Goal: Task Accomplishment & Management: Complete application form

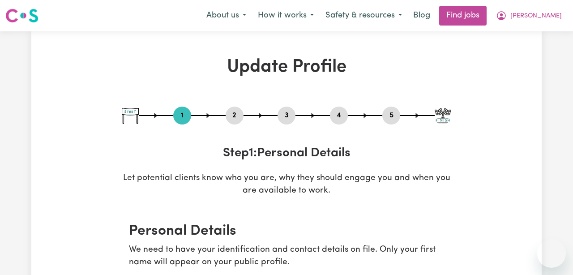
select select "[DEMOGRAPHIC_DATA]"
select select "[DEMOGRAPHIC_DATA] Citizen"
select select "Studying a healthcare related degree or qualification"
select select "55"
select select "65"
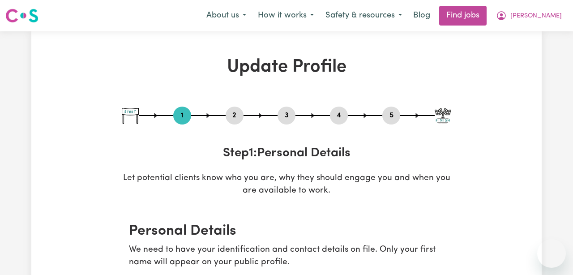
select select "65"
click at [547, 11] on span "[PERSON_NAME]" at bounding box center [535, 16] width 51 height 10
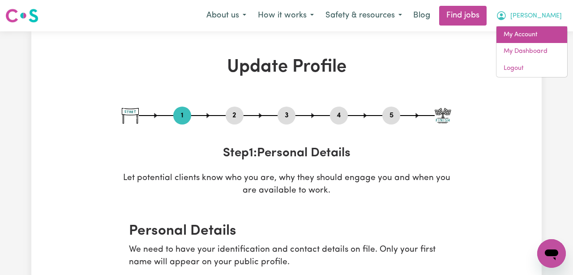
click at [529, 34] on link "My Account" at bounding box center [531, 34] width 71 height 17
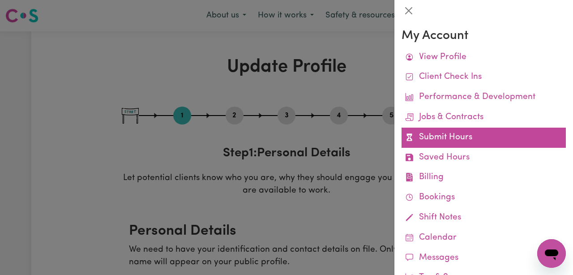
click at [455, 137] on link "Submit Hours" at bounding box center [483, 138] width 164 height 20
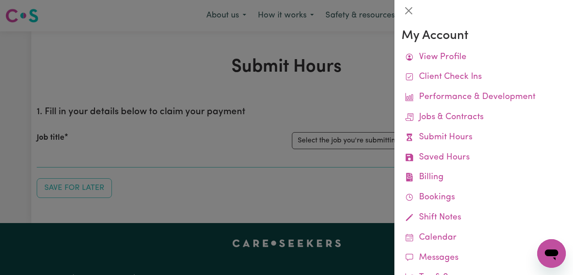
click at [348, 172] on div at bounding box center [286, 137] width 573 height 275
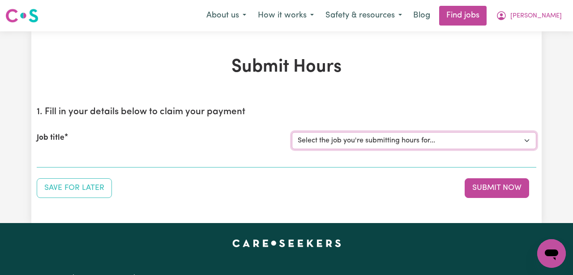
click at [360, 140] on select "Select the job you're submitting hours for... [[PERSON_NAME]] ([DATE]) Support …" at bounding box center [414, 140] width 244 height 17
select select "13925"
click at [292, 132] on select "Select the job you're submitting hours for... [[PERSON_NAME]] ([DATE]) Support …" at bounding box center [414, 140] width 244 height 17
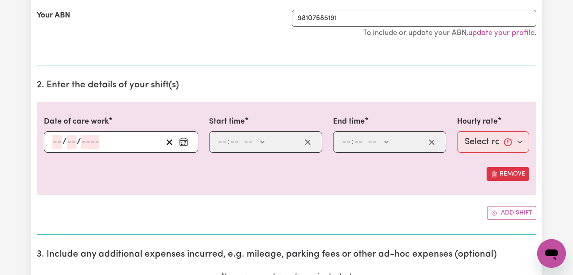
scroll to position [201, 0]
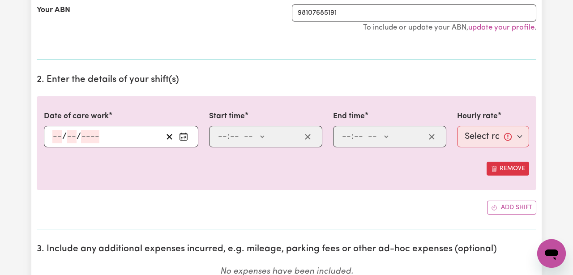
click at [182, 134] on icon "Enter the date of care work" at bounding box center [183, 136] width 9 height 9
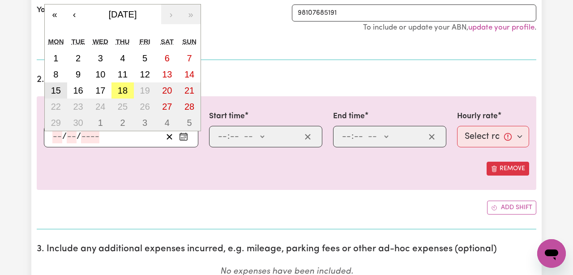
click at [58, 94] on abbr "15" at bounding box center [56, 90] width 10 height 10
type input "[DATE]"
type input "15"
type input "9"
type input "2025"
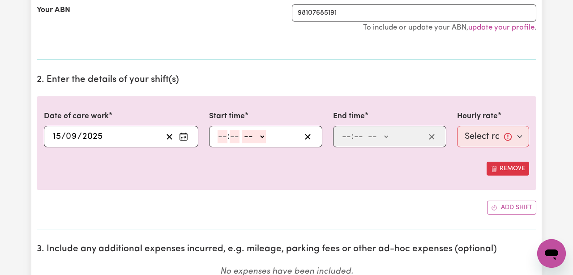
click at [225, 135] on input "number" at bounding box center [222, 136] width 10 height 13
type input "12"
type input "80"
click at [221, 137] on input "12" at bounding box center [221, 136] width 9 height 13
click at [222, 137] on input "10" at bounding box center [221, 136] width 9 height 13
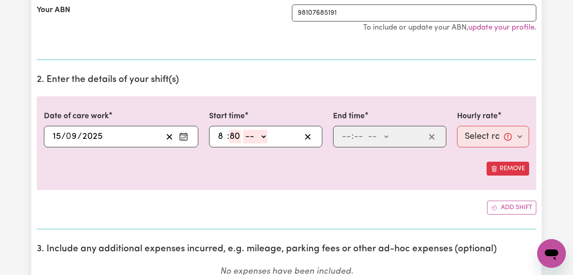
type input "8"
type input "00"
click at [256, 138] on select "-- AM PM" at bounding box center [252, 136] width 24 height 13
select select "am"
click at [241, 130] on select "-- AM PM" at bounding box center [252, 136] width 24 height 13
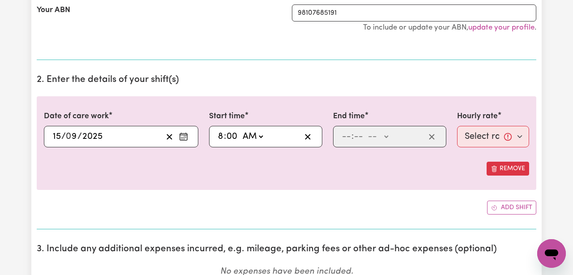
type input "08:00"
type input "0"
click at [345, 137] on input "number" at bounding box center [346, 136] width 10 height 13
type input "12"
type input "00"
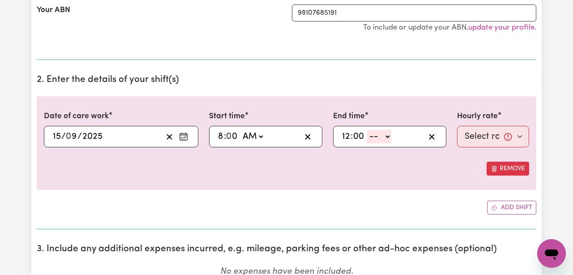
click at [384, 136] on select "-- AM PM" at bounding box center [379, 136] width 24 height 13
select select "pm"
click at [367, 130] on select "-- AM PM" at bounding box center [379, 136] width 24 height 13
type input "12:00"
type input "0"
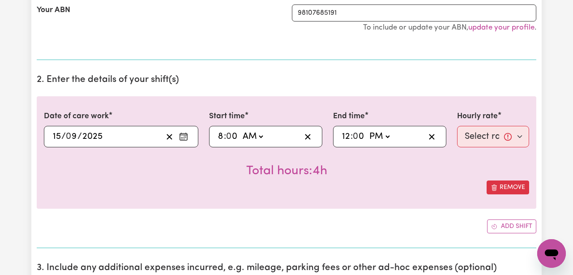
click at [402, 167] on div "Total hours: 4h" at bounding box center [286, 163] width 485 height 33
click at [479, 137] on select "Select rate... $61.07 (Weekday)" at bounding box center [493, 136] width 72 height 21
select select "61.07-Weekday"
click at [457, 126] on select "Select rate... $61.07 (Weekday)" at bounding box center [493, 136] width 72 height 21
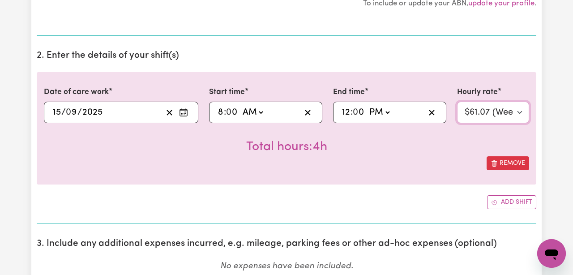
scroll to position [225, 0]
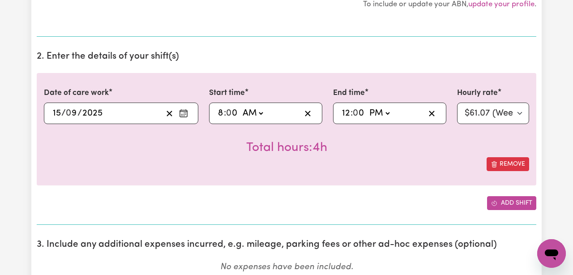
click at [502, 202] on button "Add shift" at bounding box center [511, 203] width 49 height 14
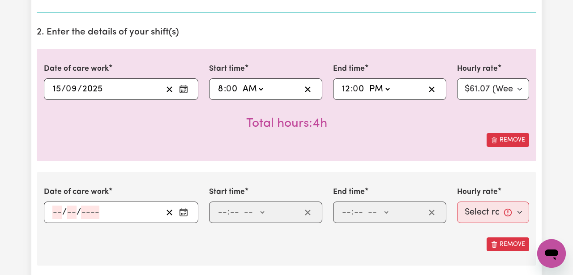
scroll to position [250, 0]
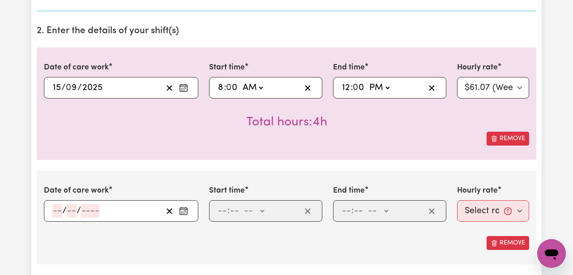
click at [59, 213] on input "number" at bounding box center [57, 210] width 10 height 13
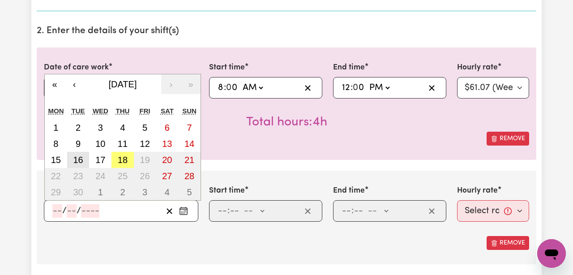
click at [82, 164] on abbr "16" at bounding box center [78, 160] width 10 height 10
type input "[DATE]"
type input "16"
type input "9"
type input "2025"
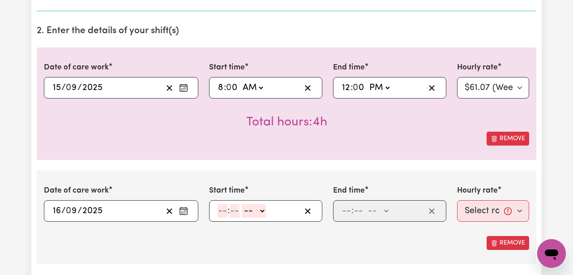
click at [218, 209] on input "number" at bounding box center [222, 210] width 10 height 13
type input "8"
type input "00"
click at [251, 209] on select "-- AM PM" at bounding box center [252, 210] width 24 height 13
select select "am"
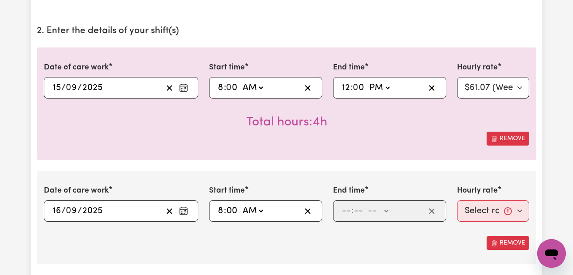
click at [241, 204] on select "-- AM PM" at bounding box center [252, 210] width 24 height 13
type input "08:00"
type input "0"
click at [342, 210] on input "number" at bounding box center [346, 210] width 10 height 13
type input "12"
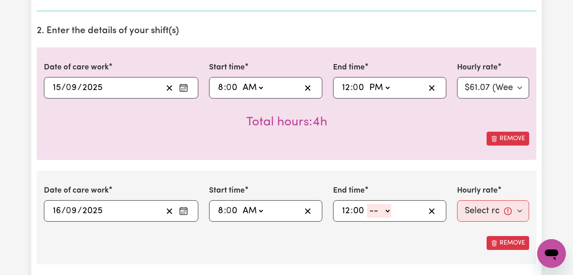
type input "00"
click at [384, 210] on select "-- AM PM" at bounding box center [379, 210] width 24 height 13
select select "pm"
click at [367, 204] on select "-- AM PM" at bounding box center [379, 210] width 24 height 13
type input "12:00"
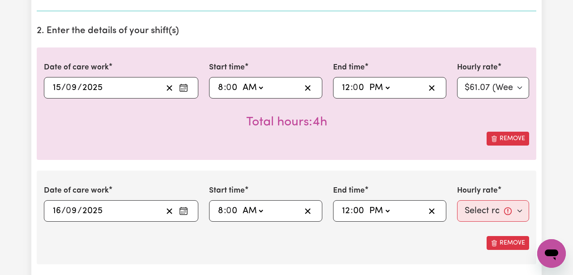
type input "0"
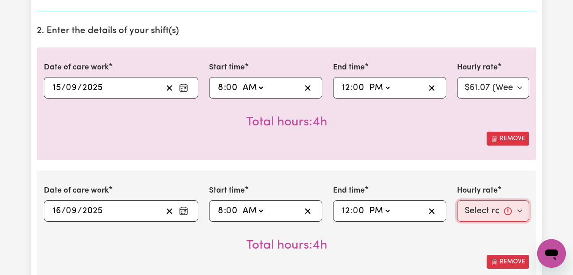
click at [472, 207] on select "Select rate... $61.07 (Weekday)" at bounding box center [493, 210] width 72 height 21
select select "61.07-Weekday"
click at [457, 200] on select "Select rate... $61.07 (Weekday)" at bounding box center [493, 210] width 72 height 21
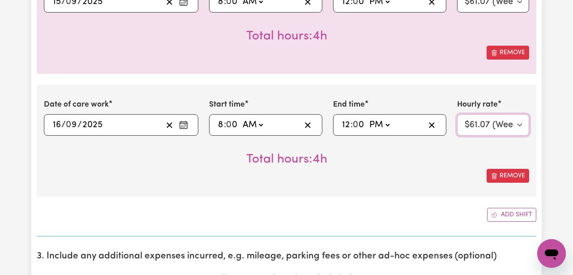
scroll to position [336, 0]
click at [498, 216] on button "Add shift" at bounding box center [511, 215] width 49 height 14
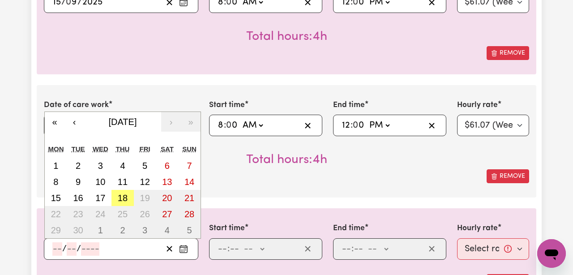
click at [60, 251] on input "number" at bounding box center [57, 248] width 10 height 13
click at [124, 197] on abbr "18" at bounding box center [123, 198] width 10 height 10
type input "[DATE]"
type input "18"
type input "9"
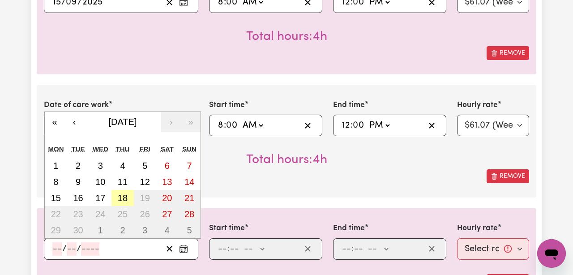
type input "2025"
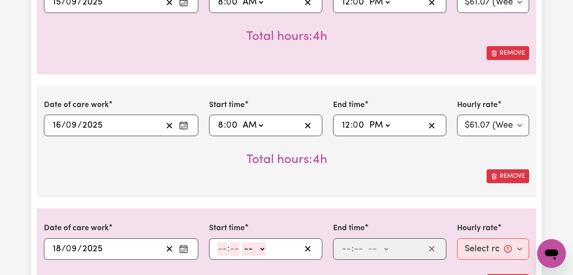
click at [221, 247] on input "number" at bounding box center [222, 248] width 10 height 13
type input "9"
type input "10"
click at [218, 247] on input "9" at bounding box center [220, 248] width 6 height 13
type input "8"
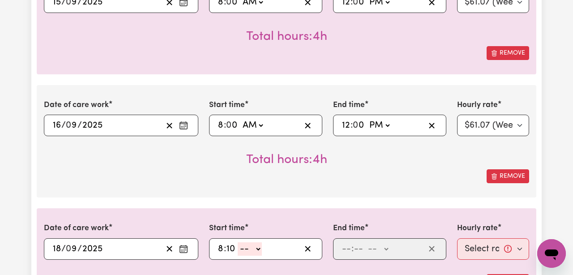
click at [250, 249] on select "-- AM PM" at bounding box center [250, 248] width 24 height 13
select select "pm"
click at [238, 242] on select "-- AM PM" at bounding box center [250, 248] width 24 height 13
type input "20:10"
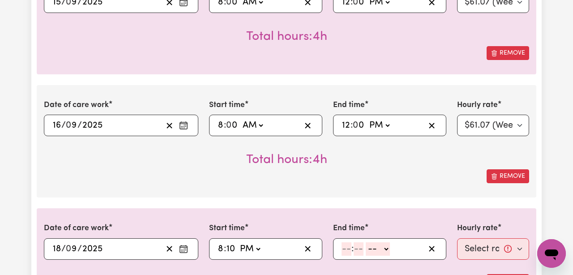
click at [255, 246] on select "AM PM" at bounding box center [250, 248] width 24 height 13
select select "am"
click at [238, 242] on select "AM PM" at bounding box center [250, 248] width 24 height 13
type input "08:10"
click at [346, 249] on input "number" at bounding box center [346, 248] width 10 height 13
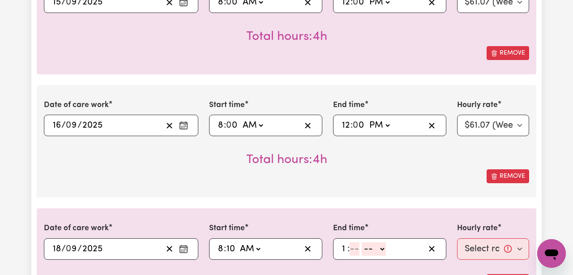
type input "1"
click at [356, 250] on input "number" at bounding box center [354, 248] width 10 height 13
type input "10"
click at [375, 248] on select "-- AM PM" at bounding box center [373, 248] width 24 height 13
select select "pm"
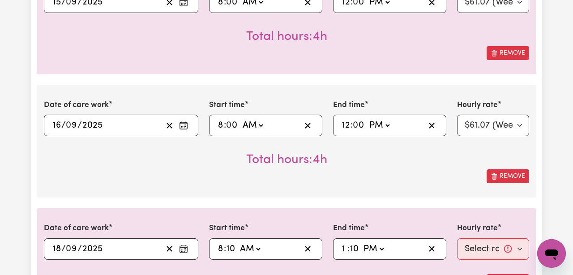
click at [361, 242] on select "-- AM PM" at bounding box center [373, 248] width 24 height 13
type input "13:10"
click at [473, 247] on select "Select rate... $61.07 (Weekday)" at bounding box center [493, 248] width 72 height 21
select select "61.07-Weekday"
click at [457, 238] on select "Select rate... $61.07 (Weekday)" at bounding box center [493, 248] width 72 height 21
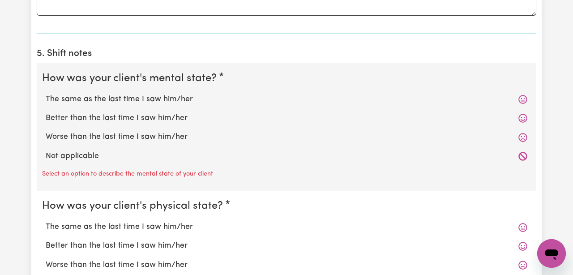
scroll to position [877, 0]
click at [524, 119] on icon at bounding box center [522, 117] width 9 height 9
click at [523, 117] on icon at bounding box center [522, 117] width 9 height 9
click at [147, 115] on label "Better than the last time I saw him/her" at bounding box center [286, 117] width 481 height 12
click at [46, 111] on input "Better than the last time I saw him/her" at bounding box center [45, 111] width 0 height 0
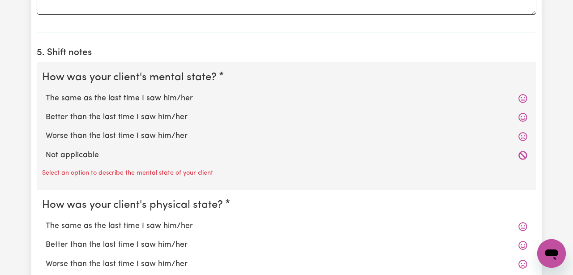
radio input "true"
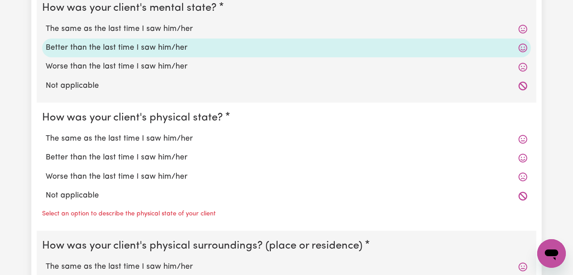
scroll to position [949, 0]
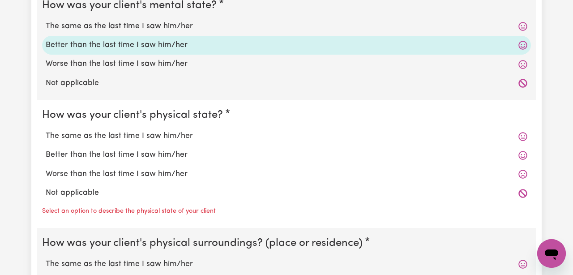
click at [153, 136] on label "The same as the last time I saw him/her" at bounding box center [286, 136] width 481 height 12
click at [46, 130] on input "The same as the last time I saw him/her" at bounding box center [45, 130] width 0 height 0
radio input "true"
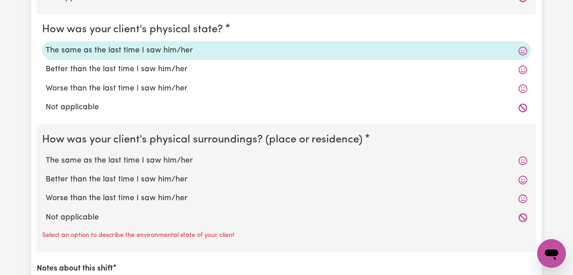
scroll to position [1036, 0]
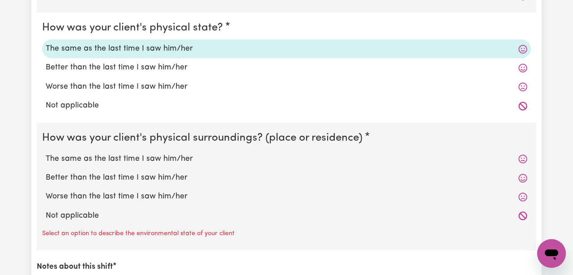
click at [153, 159] on label "The same as the last time I saw him/her" at bounding box center [286, 159] width 481 height 12
click at [46, 153] on input "The same as the last time I saw him/her" at bounding box center [45, 153] width 0 height 0
radio input "true"
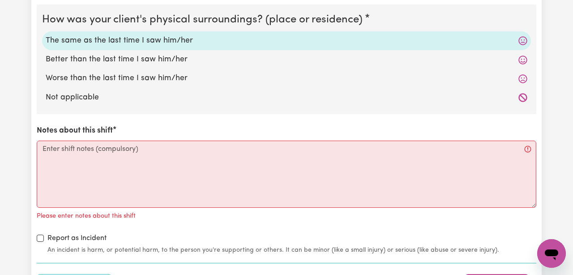
scroll to position [1154, 0]
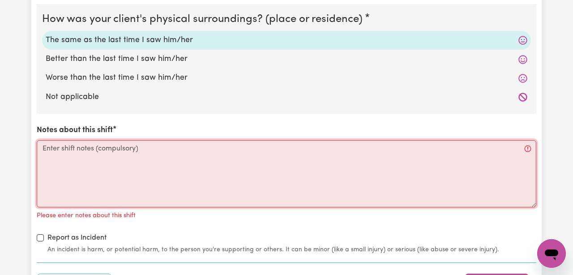
paste textarea "[PERSON_NAME] was very happy to see me after my holidays and was extremely affe…"
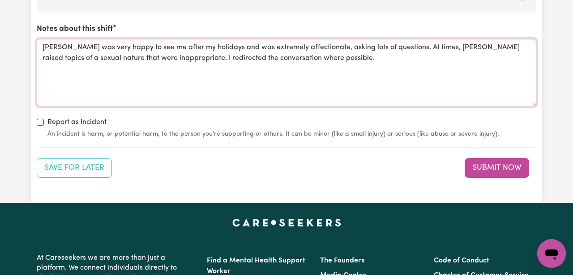
scroll to position [1257, 0]
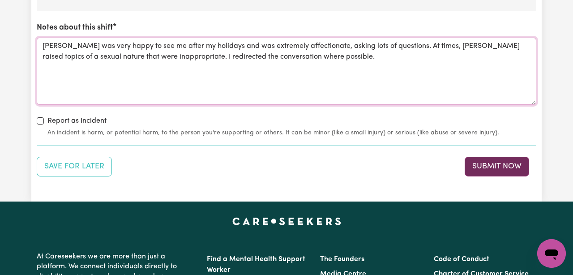
type textarea "[PERSON_NAME] was very happy to see me after my holidays and was extremely affe…"
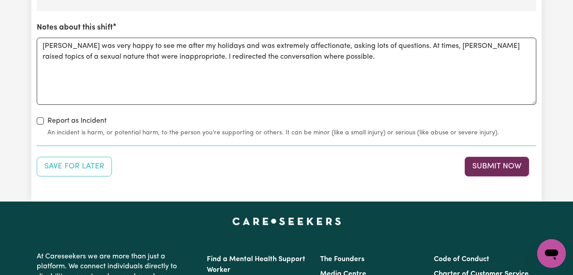
click at [477, 170] on button "Submit Now" at bounding box center [496, 167] width 64 height 20
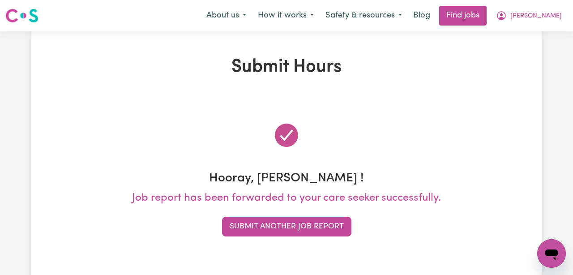
scroll to position [0, 0]
click at [506, 13] on icon "My Account" at bounding box center [501, 15] width 9 height 9
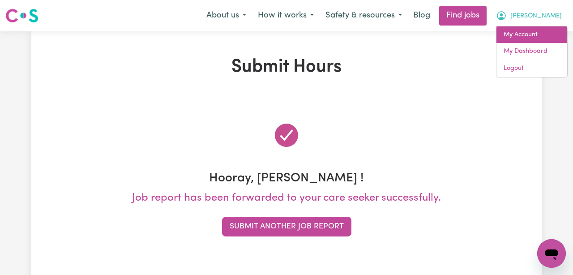
click at [532, 38] on link "My Account" at bounding box center [531, 34] width 71 height 17
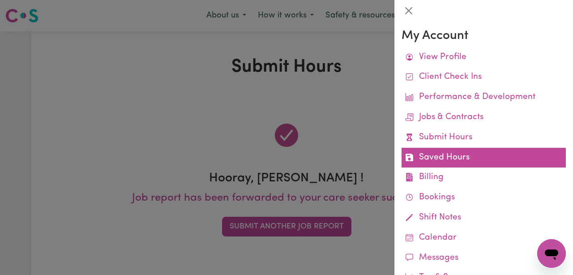
click at [457, 152] on link "Saved Hours" at bounding box center [483, 158] width 164 height 20
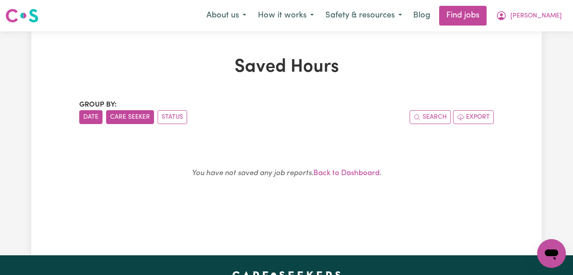
click at [146, 120] on button "Care Seeker" at bounding box center [130, 117] width 48 height 14
click at [173, 119] on button "Status" at bounding box center [172, 117] width 30 height 14
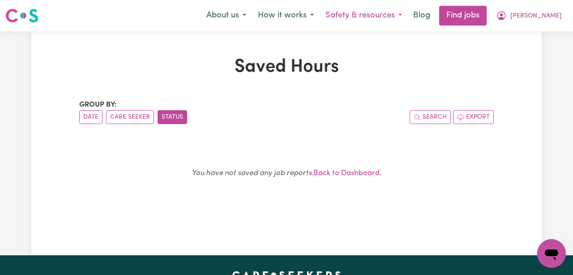
click at [408, 17] on button "Safety & resources" at bounding box center [363, 15] width 88 height 19
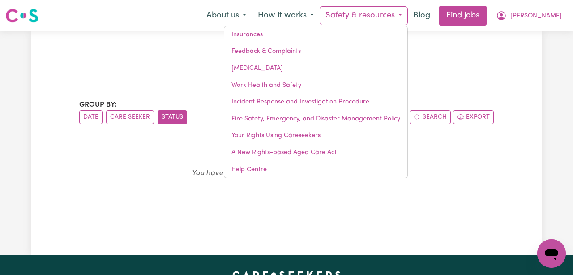
click at [458, 42] on div "Saved Hours Group by: Date Care Seeker Status Search Export You have not saved …" at bounding box center [286, 143] width 510 height 224
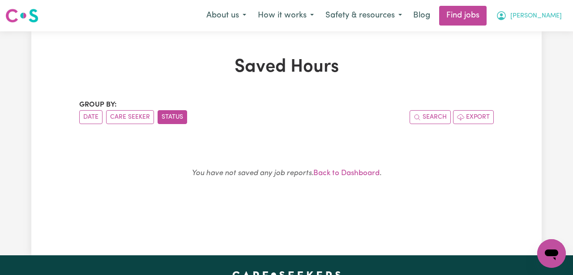
click at [506, 18] on icon "My Account" at bounding box center [501, 15] width 11 height 11
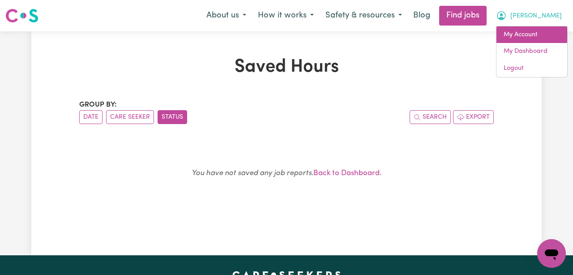
click at [528, 34] on link "My Account" at bounding box center [531, 34] width 71 height 17
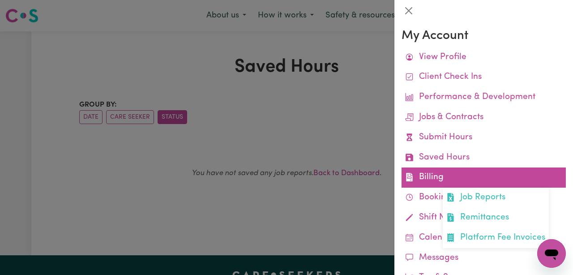
click at [468, 173] on link "Billing Job Reports Remittances Platform Fee Invoices" at bounding box center [483, 177] width 164 height 20
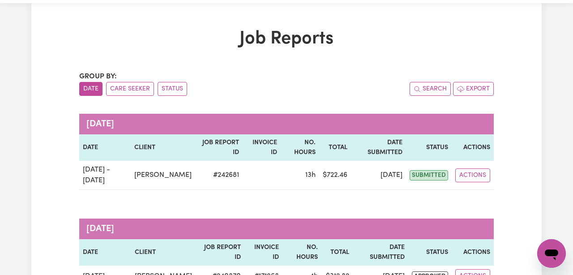
scroll to position [29, 0]
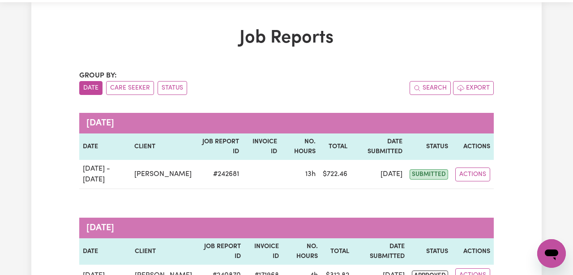
click at [468, 173] on button "Actions" at bounding box center [472, 174] width 35 height 14
click at [527, 157] on div "Job Reports Group by: Date Care Seeker Status Search Export [DATE] Date Client …" at bounding box center [286, 195] width 510 height 337
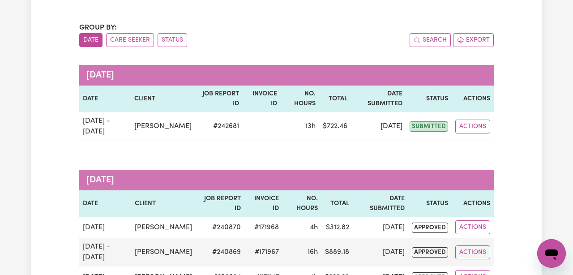
scroll to position [72, 0]
